Goal: Transaction & Acquisition: Obtain resource

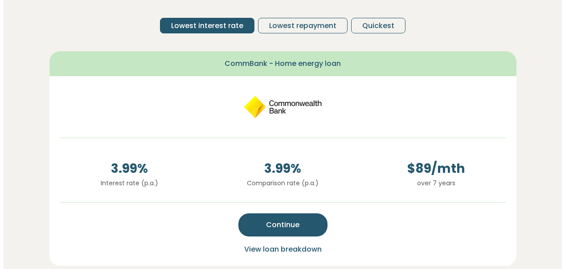
scroll to position [241, 0]
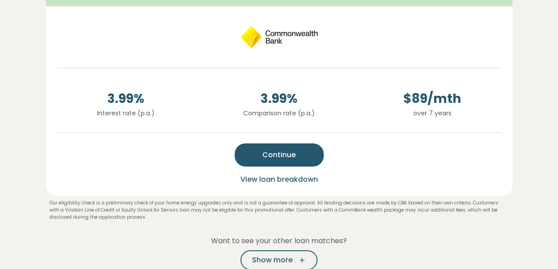
click at [279, 179] on span "View loan breakdown" at bounding box center [280, 179] width 78 height 10
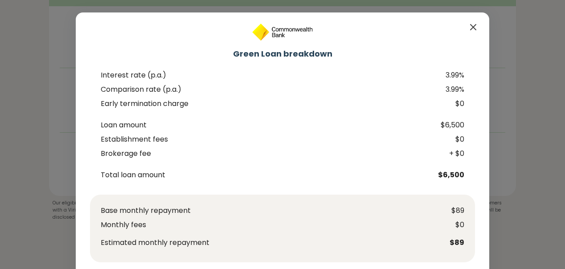
scroll to position [99, 0]
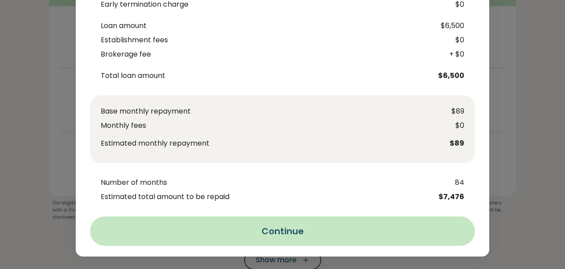
click at [322, 229] on button "Continue" at bounding box center [282, 231] width 385 height 29
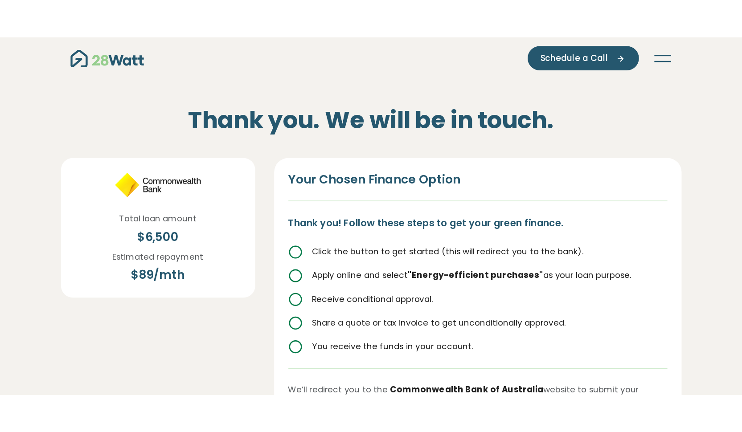
scroll to position [0, 0]
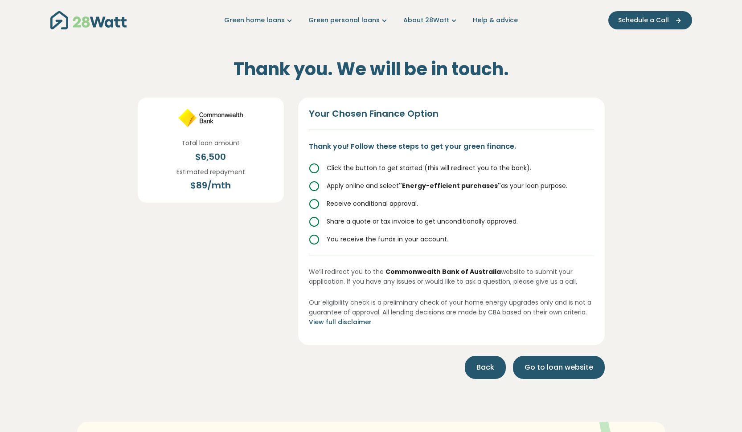
click at [484, 269] on button "Back" at bounding box center [485, 367] width 41 height 23
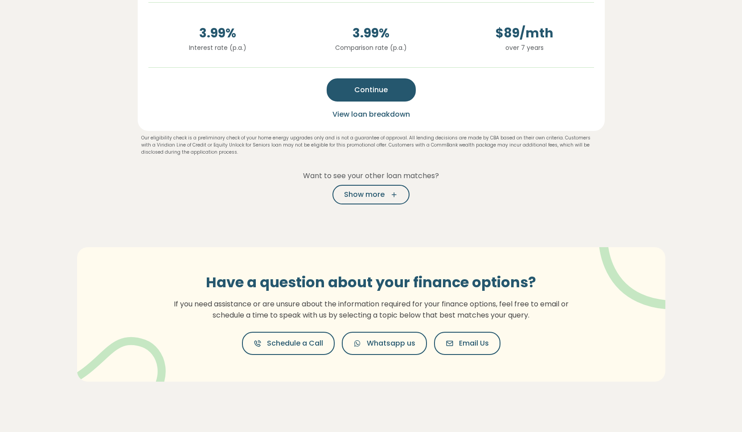
scroll to position [234, 0]
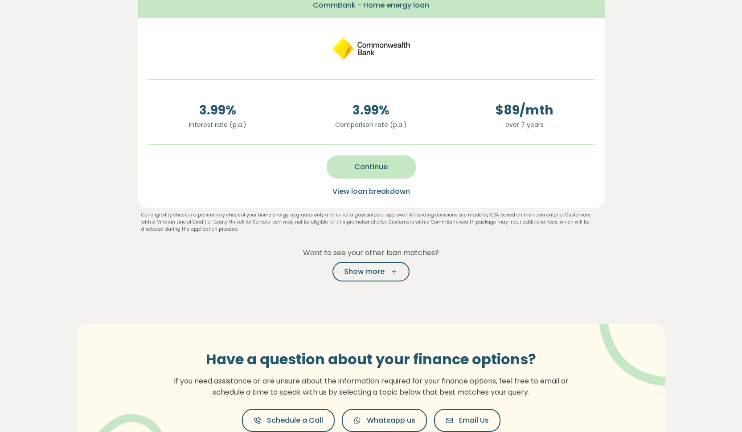
click at [392, 168] on button "Continue" at bounding box center [371, 166] width 89 height 23
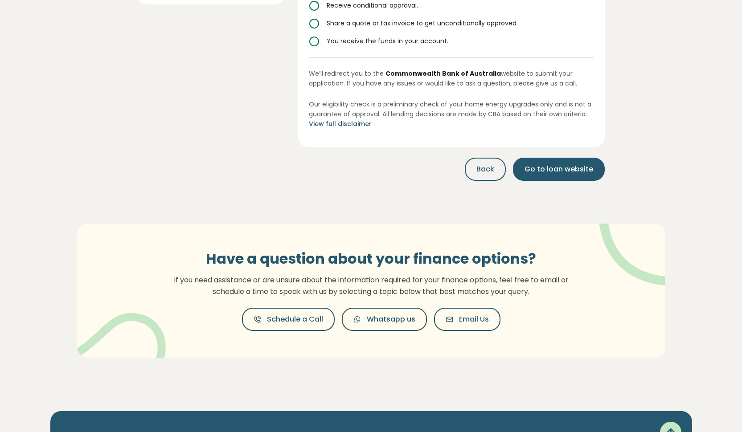
scroll to position [0, 0]
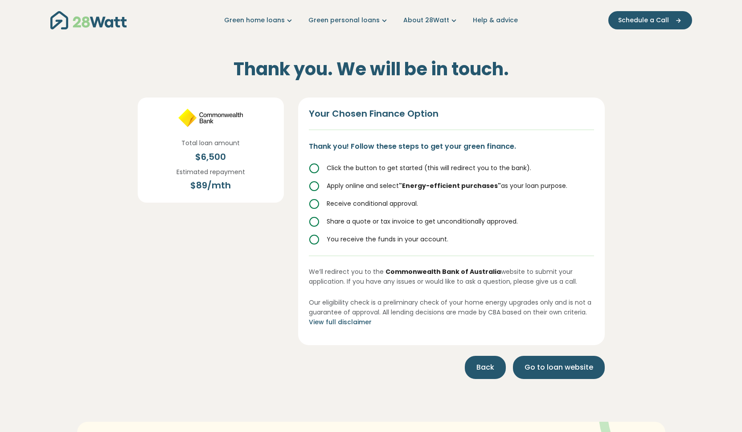
click at [490, 269] on span "Back" at bounding box center [485, 367] width 18 height 11
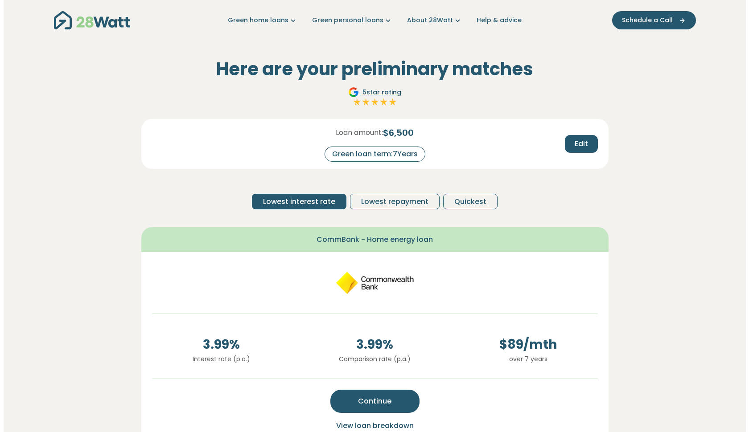
scroll to position [196, 0]
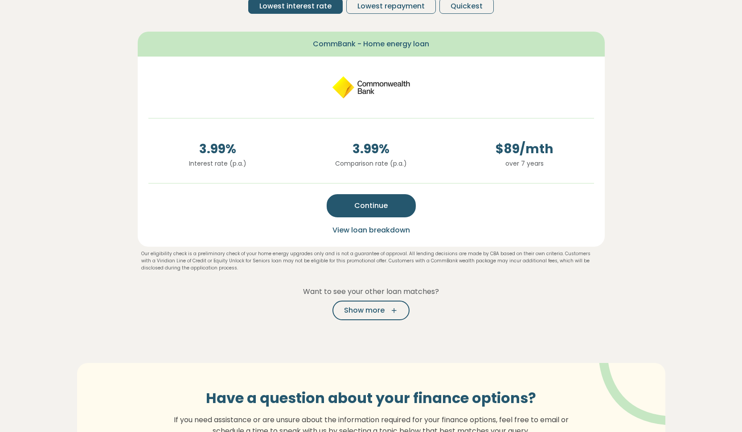
click at [352, 234] on span "View loan breakdown" at bounding box center [371, 230] width 78 height 10
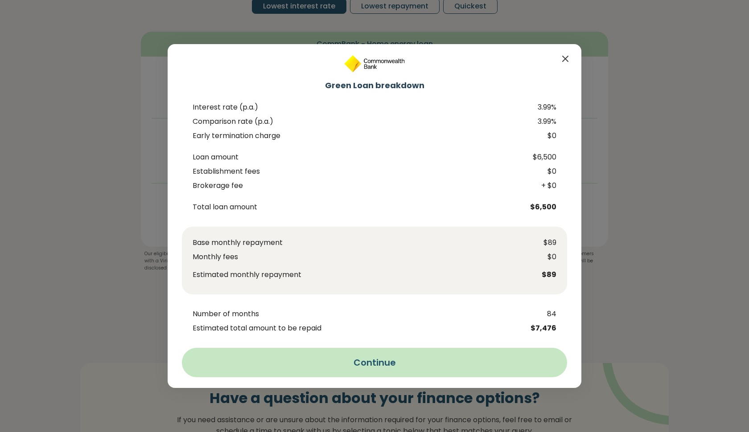
click at [395, 269] on button "Continue" at bounding box center [374, 362] width 385 height 29
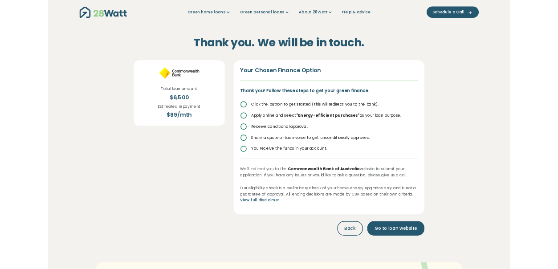
scroll to position [0, 0]
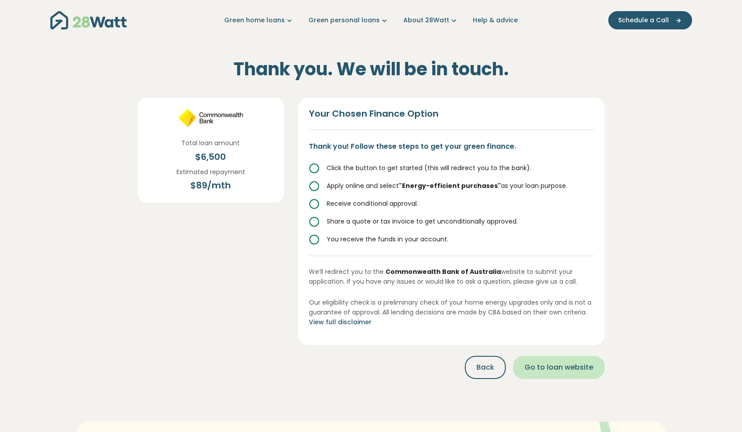
click at [558, 269] on span "Go to loan website" at bounding box center [558, 367] width 69 height 11
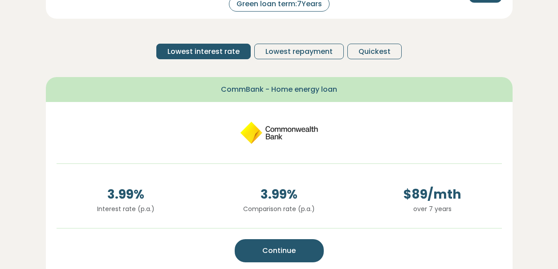
scroll to position [171, 0]
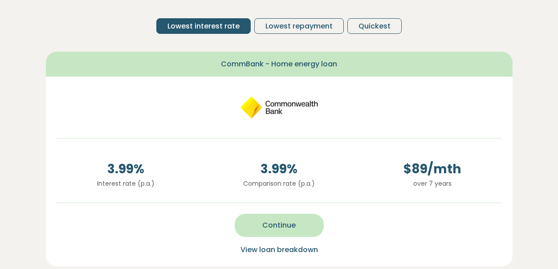
click at [286, 227] on span "Continue" at bounding box center [278, 225] width 33 height 11
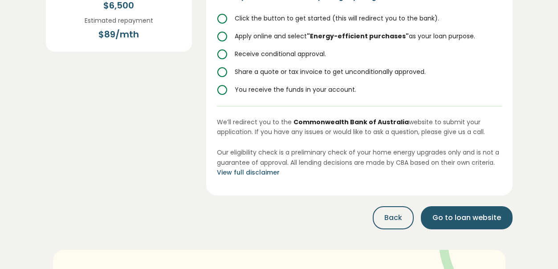
scroll to position [94, 0]
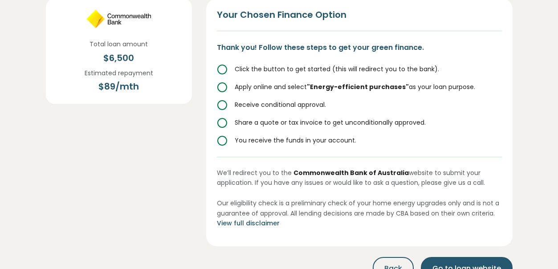
click at [225, 97] on div "Click the button to get started (this will redirect you to the bank). Apply onl…" at bounding box center [359, 105] width 285 height 82
click at [223, 110] on icon at bounding box center [222, 105] width 11 height 11
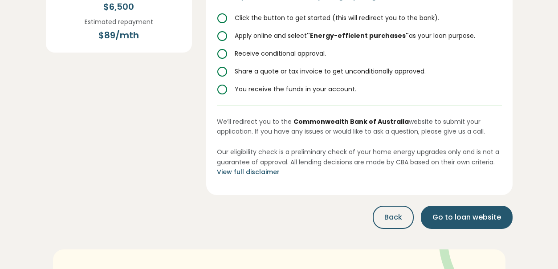
scroll to position [127, 0]
